Goal: Task Accomplishment & Management: Use online tool/utility

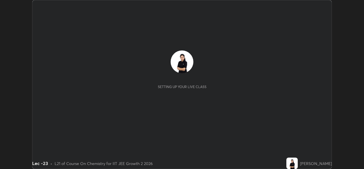
scroll to position [169, 364]
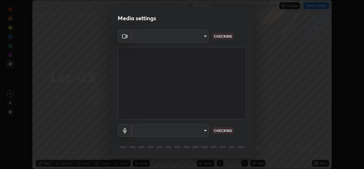
type input "78e73baf3d63bceb4c45423e3c658d9595c8caa1ee6d34b79bc6d5c79dc82097"
type input "df99a08a51d462ac90a93e0d6dd8d9003d21f1f08f59f176791d338bec0cc36b"
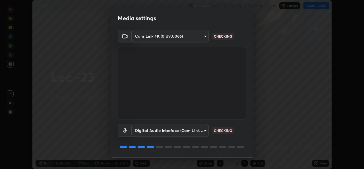
scroll to position [18, 0]
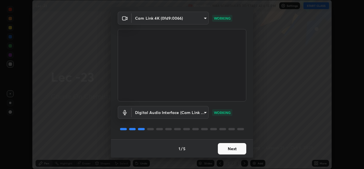
click at [223, 149] on button "Next" at bounding box center [232, 148] width 28 height 11
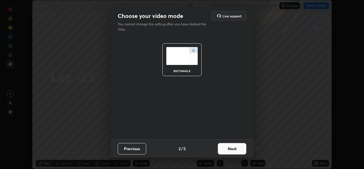
scroll to position [0, 0]
click at [223, 149] on button "Next" at bounding box center [232, 148] width 28 height 11
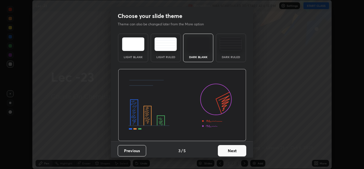
click at [224, 150] on button "Next" at bounding box center [232, 150] width 28 height 11
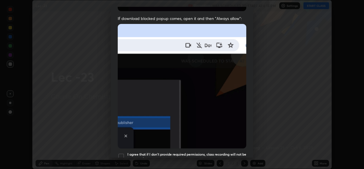
scroll to position [112, 0]
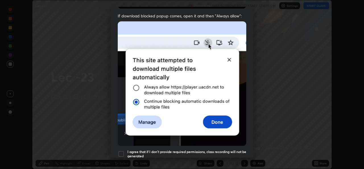
click at [121, 150] on div at bounding box center [121, 153] width 7 height 7
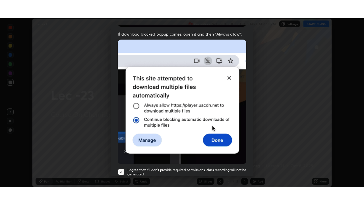
scroll to position [134, 0]
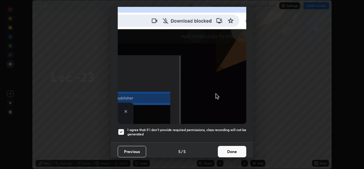
click at [225, 147] on button "Done" at bounding box center [232, 151] width 28 height 11
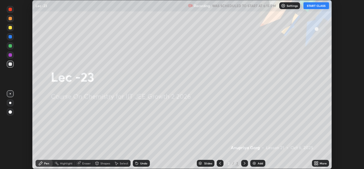
click at [315, 5] on button "START CLASS" at bounding box center [316, 5] width 26 height 7
click at [322, 165] on div "More" at bounding box center [320, 162] width 17 height 7
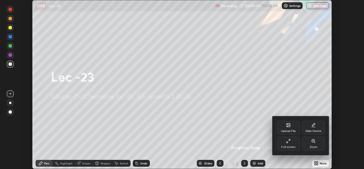
click at [291, 142] on div "Full screen" at bounding box center [288, 143] width 23 height 14
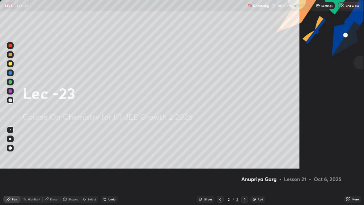
scroll to position [205, 364]
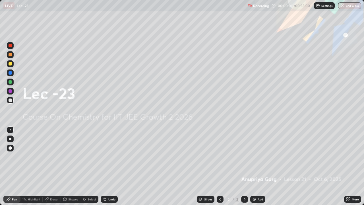
click at [260, 168] on div "Add" at bounding box center [260, 199] width 5 height 3
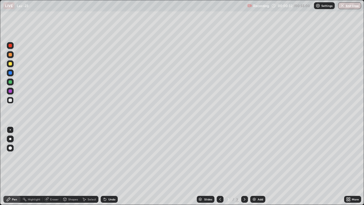
click at [11, 55] on div at bounding box center [10, 54] width 3 height 3
click at [88, 168] on div "Select" at bounding box center [92, 199] width 9 height 3
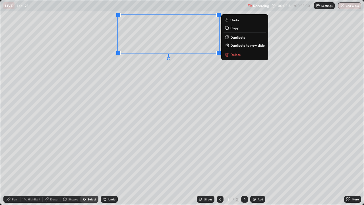
click at [18, 168] on div "Pen" at bounding box center [11, 199] width 17 height 7
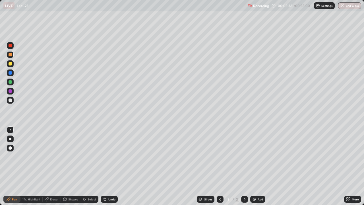
click at [11, 101] on div at bounding box center [10, 99] width 3 height 3
click at [89, 168] on div "Select" at bounding box center [92, 199] width 9 height 3
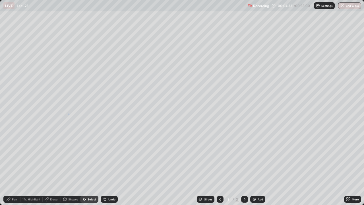
click at [68, 113] on div "0 ° Undo Copy Duplicate Duplicate to new slide Delete" at bounding box center [181, 102] width 363 height 204
click at [16, 168] on div "Pen" at bounding box center [14, 199] width 5 height 3
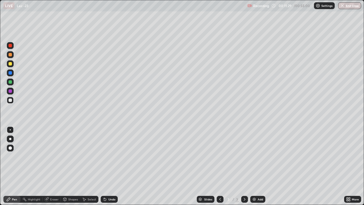
click at [255, 168] on img at bounding box center [254, 199] width 5 height 5
click at [69, 168] on div "Shapes" at bounding box center [73, 199] width 10 height 3
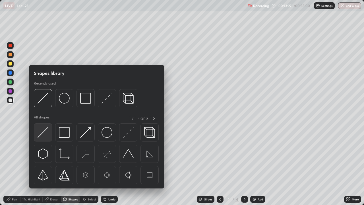
click at [46, 135] on img at bounding box center [43, 132] width 11 height 11
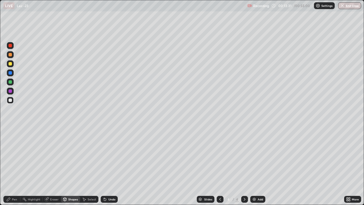
click at [14, 168] on div "Pen" at bounding box center [14, 199] width 5 height 3
click at [89, 168] on div "Select" at bounding box center [92, 199] width 9 height 3
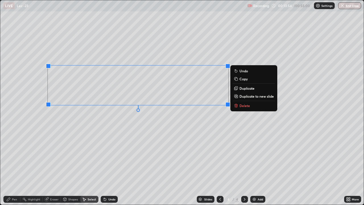
click at [88, 139] on div "0 ° Undo Copy Duplicate Duplicate to new slide Delete" at bounding box center [181, 102] width 363 height 204
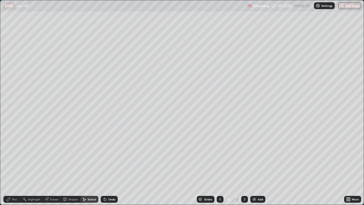
click at [15, 168] on div "Pen" at bounding box center [14, 199] width 5 height 3
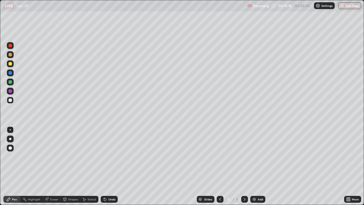
click at [48, 168] on icon at bounding box center [46, 199] width 5 height 5
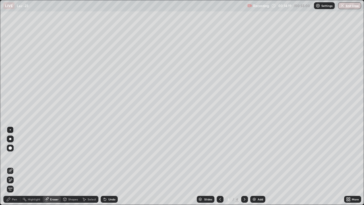
click at [12, 168] on div "Pen" at bounding box center [14, 199] width 5 height 3
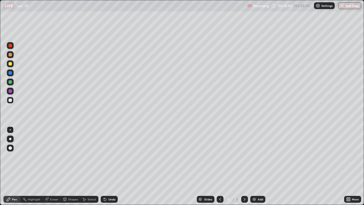
click at [90, 168] on div "Select" at bounding box center [92, 199] width 9 height 3
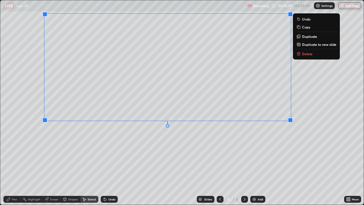
click at [192, 148] on div "0 ° Undo Copy Duplicate Duplicate to new slide Delete" at bounding box center [181, 102] width 363 height 204
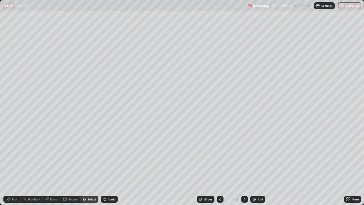
click at [16, 168] on div "Pen" at bounding box center [14, 199] width 5 height 3
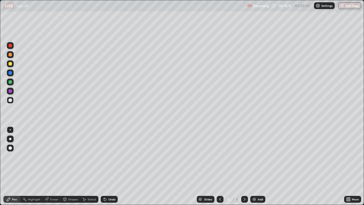
click at [11, 55] on div at bounding box center [10, 54] width 3 height 3
click at [56, 168] on div "Eraser" at bounding box center [54, 199] width 9 height 3
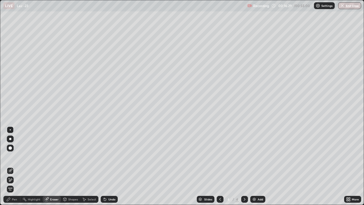
click at [17, 168] on div "Pen" at bounding box center [14, 199] width 5 height 3
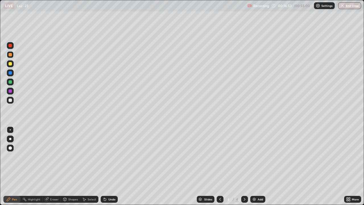
click at [55, 168] on div "Eraser" at bounding box center [54, 199] width 9 height 3
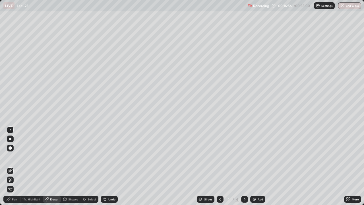
click at [13, 168] on div "Pen" at bounding box center [11, 199] width 17 height 7
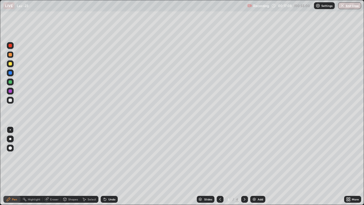
click at [57, 168] on div "Eraser" at bounding box center [54, 199] width 9 height 3
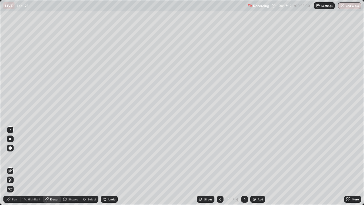
click at [17, 168] on div "Pen" at bounding box center [11, 199] width 17 height 7
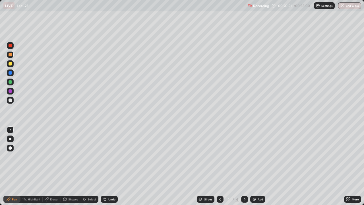
click at [252, 168] on img at bounding box center [254, 199] width 5 height 5
click at [13, 102] on div at bounding box center [10, 100] width 7 height 7
click at [89, 168] on div "Select" at bounding box center [92, 199] width 9 height 3
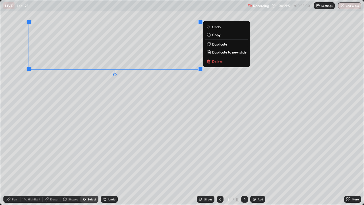
click at [119, 110] on div "0 ° Undo Copy Duplicate Duplicate to new slide Delete" at bounding box center [181, 102] width 363 height 204
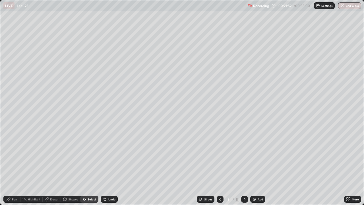
click at [15, 168] on div "Pen" at bounding box center [11, 199] width 17 height 7
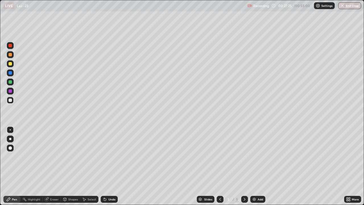
click at [256, 168] on div "Add" at bounding box center [257, 199] width 15 height 7
click at [111, 168] on div "Undo" at bounding box center [111, 199] width 7 height 3
click at [51, 168] on div "Eraser" at bounding box center [54, 199] width 9 height 3
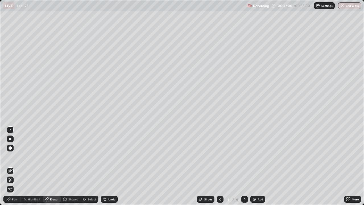
click at [15, 168] on div "Pen" at bounding box center [14, 199] width 5 height 3
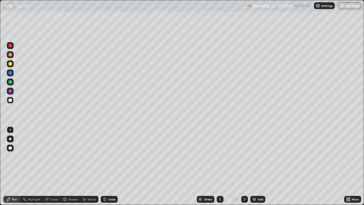
click at [258, 168] on div "Add" at bounding box center [260, 199] width 5 height 3
click at [94, 168] on div "Select" at bounding box center [92, 199] width 9 height 3
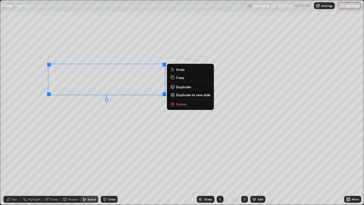
click at [94, 124] on div "0 ° Undo Copy Duplicate Duplicate to new slide Delete" at bounding box center [181, 102] width 363 height 204
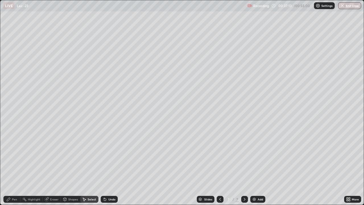
click at [17, 168] on div "Pen" at bounding box center [11, 199] width 17 height 7
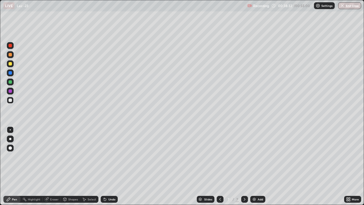
click at [106, 168] on icon at bounding box center [105, 199] width 5 height 5
click at [92, 168] on div "Select" at bounding box center [92, 199] width 9 height 3
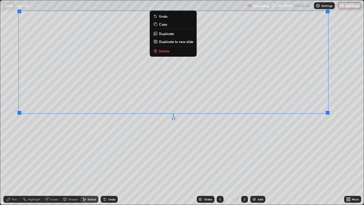
click at [220, 143] on div "0 ° Undo Copy Duplicate Duplicate to new slide Delete" at bounding box center [181, 102] width 363 height 204
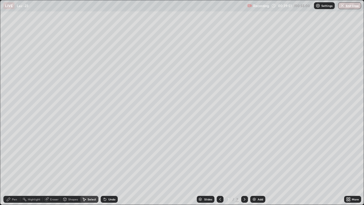
click at [17, 168] on div "Pen" at bounding box center [14, 199] width 5 height 3
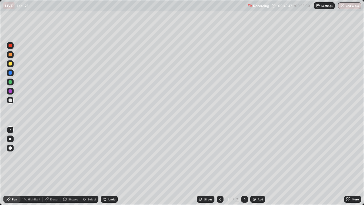
click at [259, 168] on div "Add" at bounding box center [260, 199] width 5 height 3
click at [90, 168] on div "Select" at bounding box center [92, 199] width 9 height 3
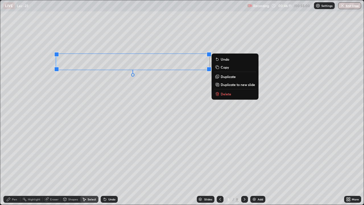
click at [134, 105] on div "0 ° Undo Copy Duplicate Duplicate to new slide Delete" at bounding box center [181, 102] width 363 height 204
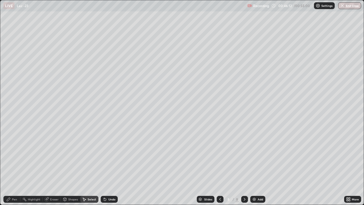
click at [15, 168] on div "Pen" at bounding box center [14, 199] width 5 height 3
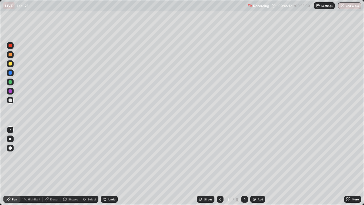
click at [71, 168] on div "Shapes" at bounding box center [73, 199] width 10 height 3
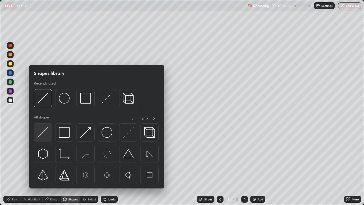
click at [45, 134] on img at bounding box center [43, 132] width 11 height 11
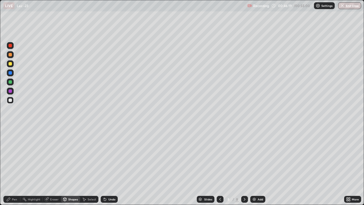
click at [16, 168] on div "Pen" at bounding box center [14, 199] width 5 height 3
click at [10, 55] on div at bounding box center [10, 54] width 3 height 3
click at [11, 100] on div at bounding box center [10, 99] width 3 height 3
click at [11, 55] on div at bounding box center [10, 54] width 3 height 3
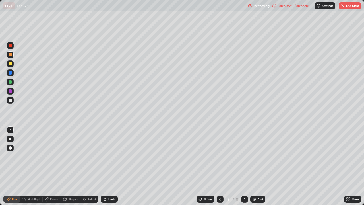
click at [348, 6] on button "End Class" at bounding box center [350, 5] width 22 height 7
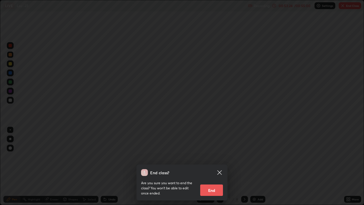
click at [220, 168] on button "End" at bounding box center [211, 189] width 23 height 11
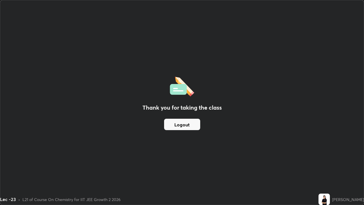
click at [188, 125] on button "Logout" at bounding box center [182, 124] width 36 height 11
